Goal: Task Accomplishment & Management: Manage account settings

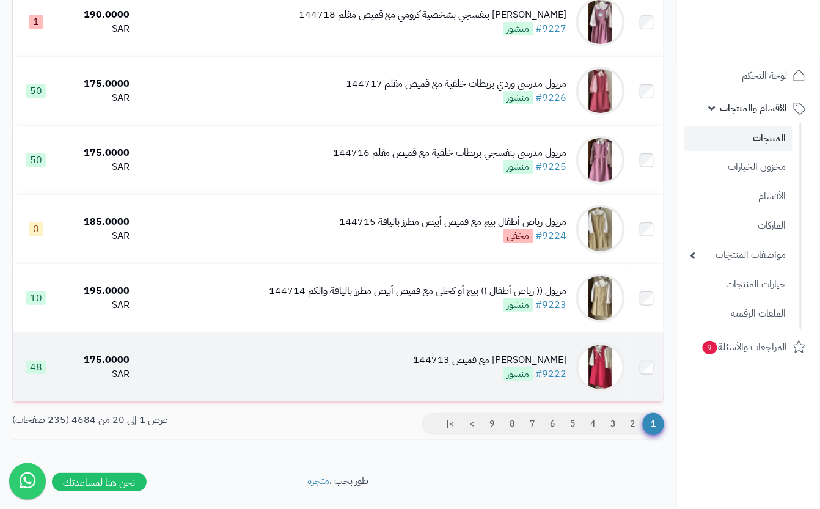
scroll to position [1141, 0]
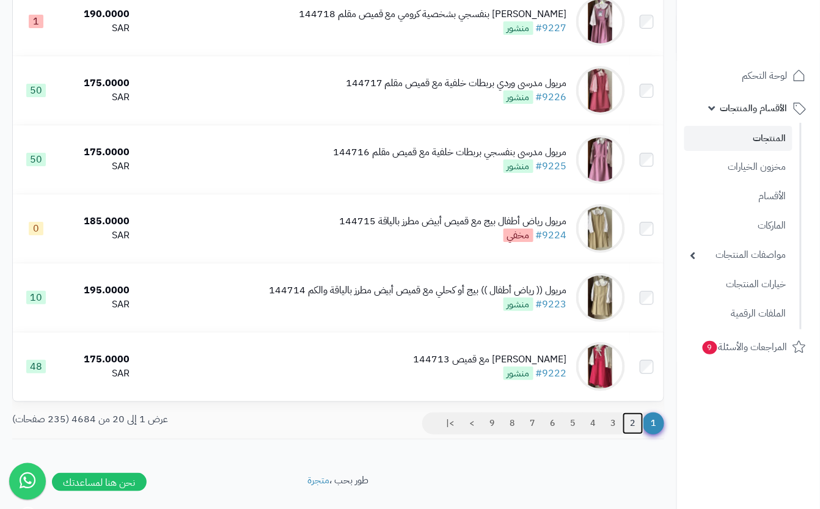
click at [631, 435] on link "2" at bounding box center [633, 424] width 21 height 22
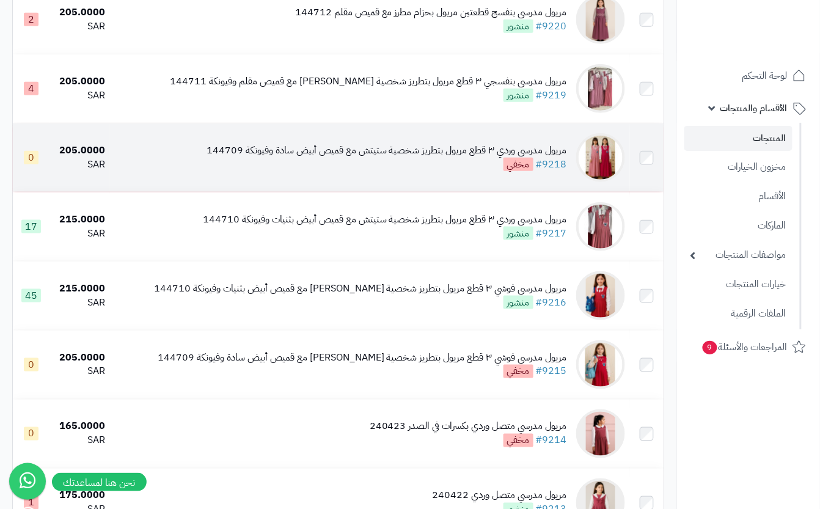
scroll to position [163, 0]
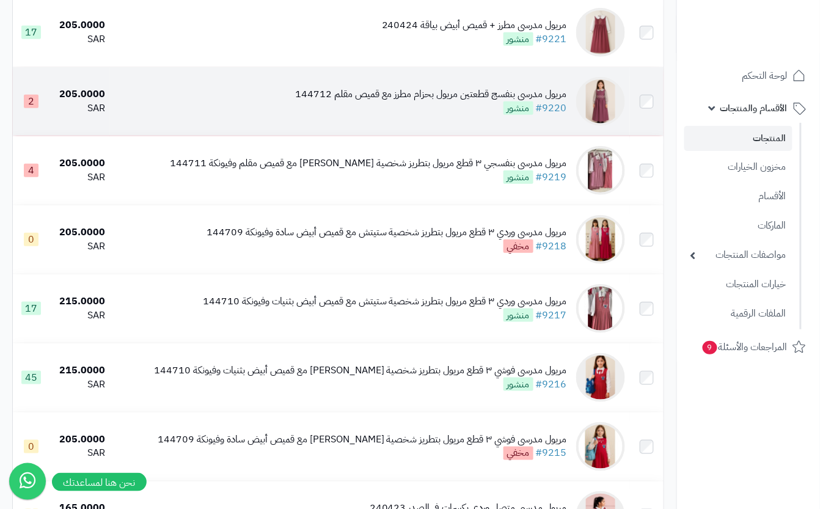
click at [451, 101] on div "مريول مدرسي بنفسج قطعتين مريول بحزام مطرز مع قميص مقلم 144712" at bounding box center [431, 94] width 272 height 14
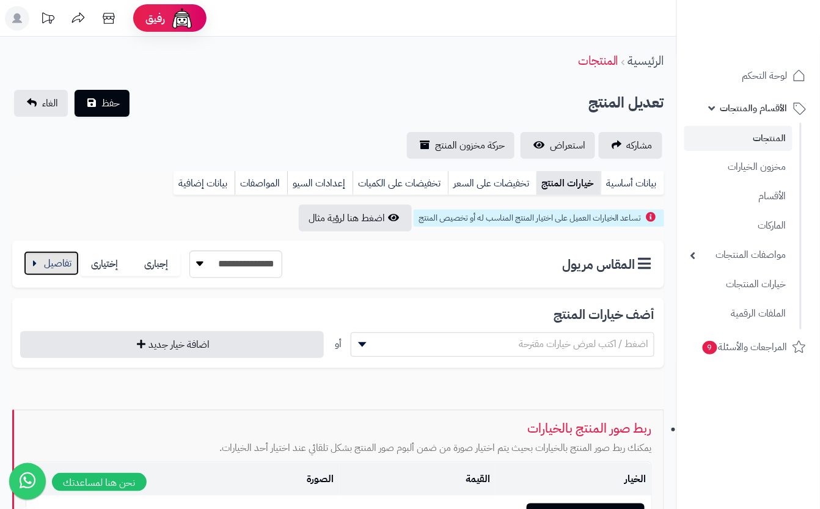
click at [57, 270] on button "button" at bounding box center [51, 263] width 55 height 24
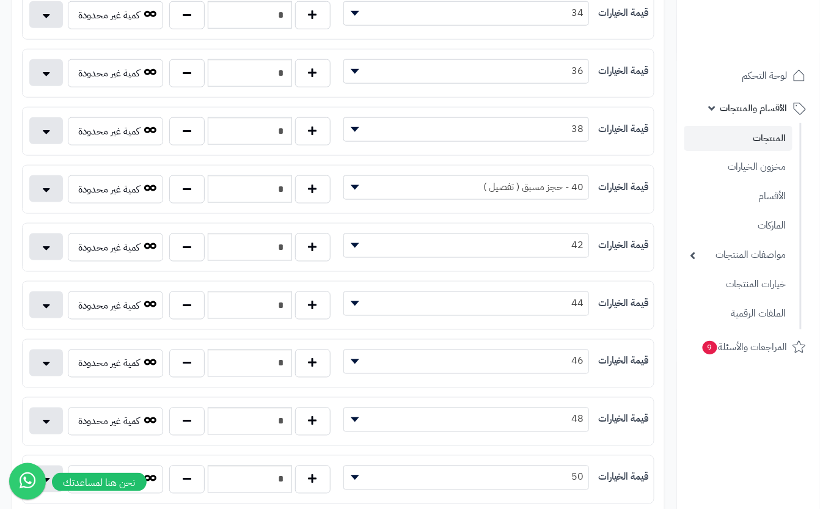
scroll to position [326, 0]
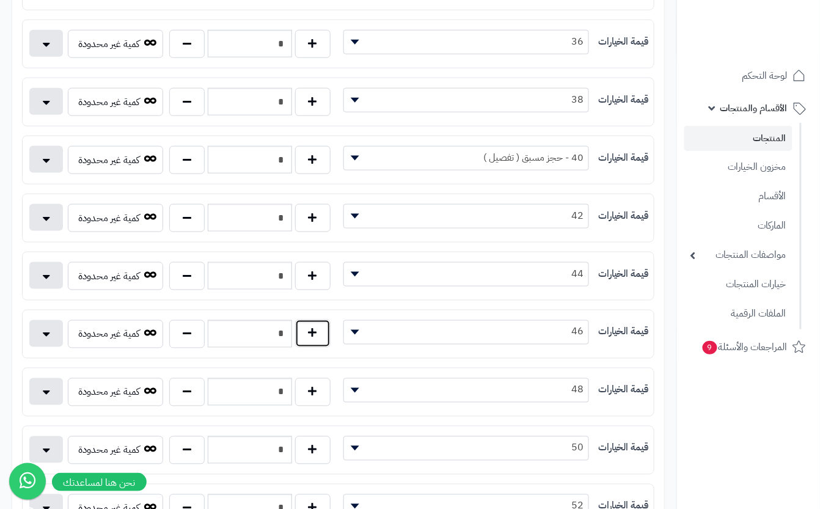
click at [325, 338] on button "button" at bounding box center [312, 334] width 35 height 28
type input "*"
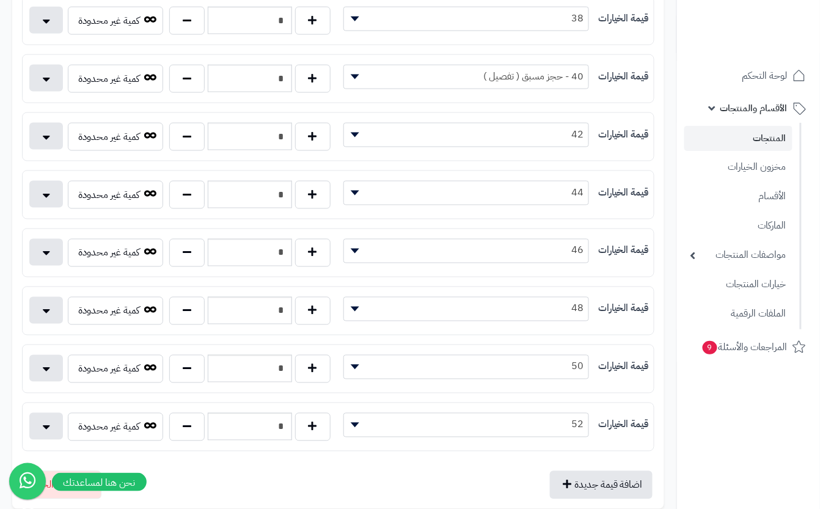
scroll to position [0, 0]
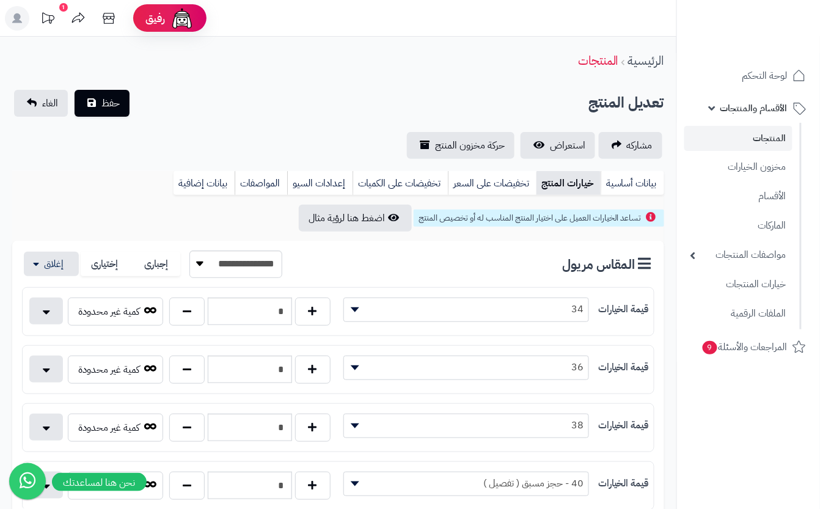
drag, startPoint x: 233, startPoint y: 110, endPoint x: 108, endPoint y: 118, distance: 125.0
click at [232, 110] on div "تعديل المنتج حفظ الغاء" at bounding box center [338, 103] width 652 height 27
click at [111, 106] on span "حفظ" at bounding box center [110, 102] width 18 height 15
